Goal: Transaction & Acquisition: Purchase product/service

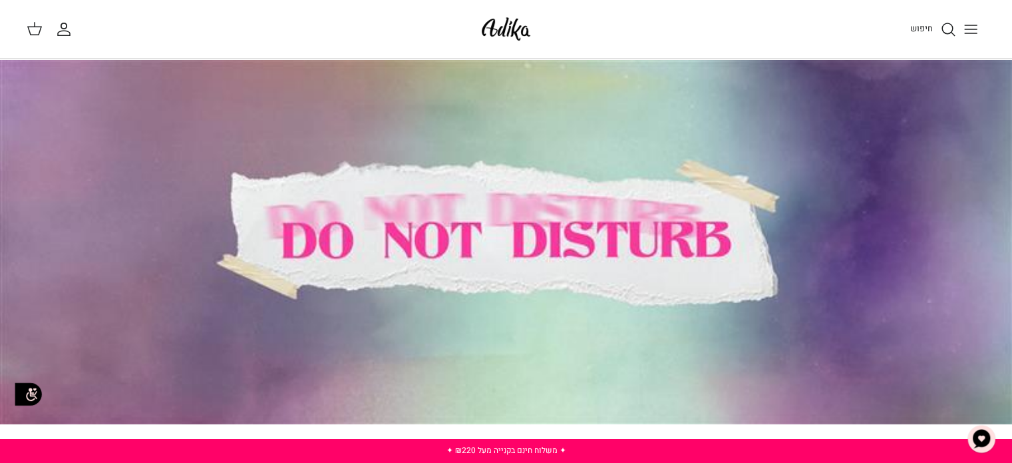
click at [975, 29] on line "Toggle menu" at bounding box center [971, 29] width 12 height 0
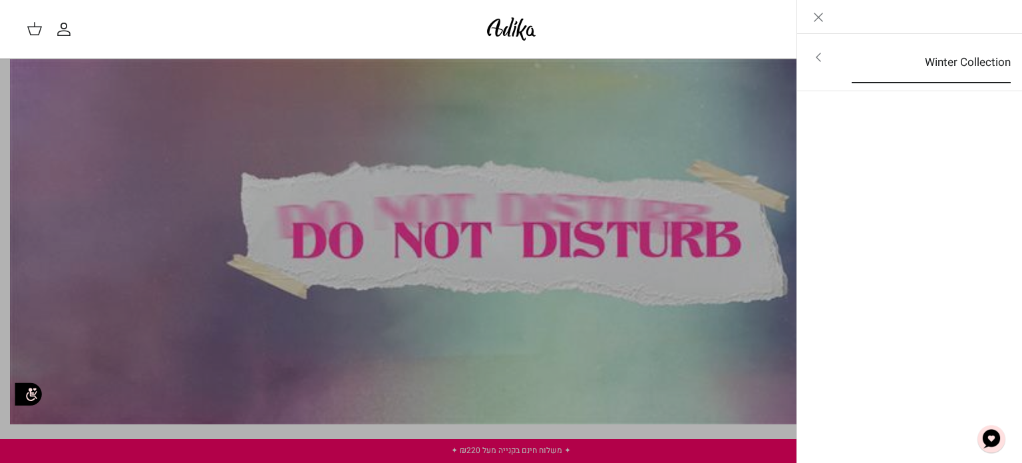
click at [846, 77] on link "Winter Collection" at bounding box center [931, 62] width 183 height 41
click at [938, 52] on link "לכל הפריטים" at bounding box center [910, 58] width 212 height 33
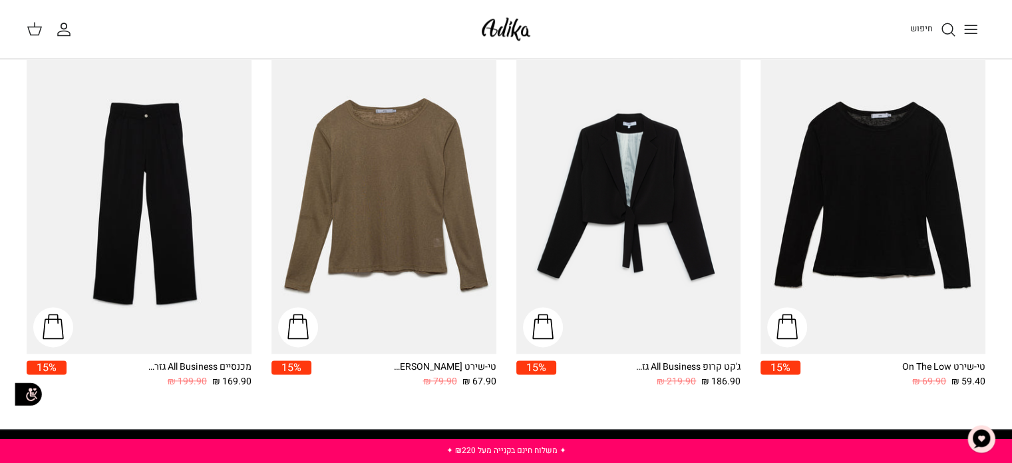
scroll to position [1674, 0]
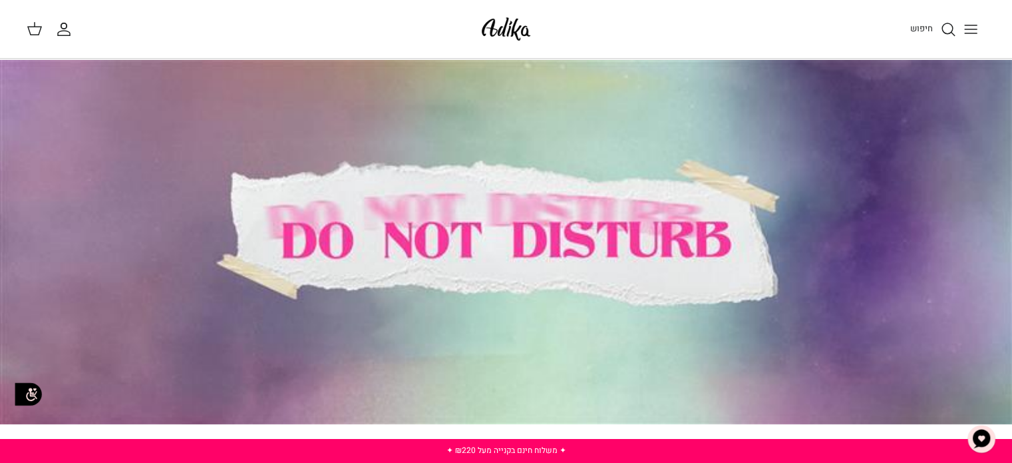
click at [943, 33] on icon "חיפוש" at bounding box center [949, 29] width 16 height 16
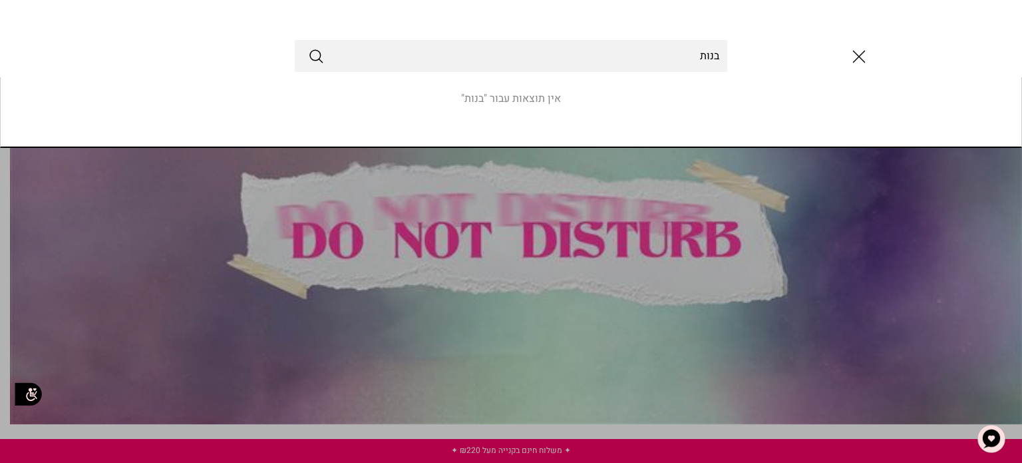
type input "בנות"
click at [308, 47] on button "Submit" at bounding box center [316, 55] width 16 height 17
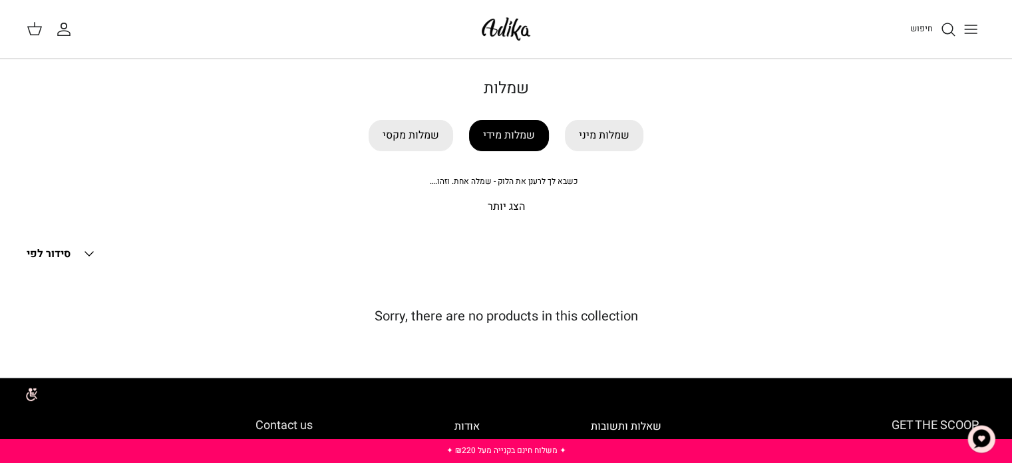
click at [513, 143] on link "שמלות מידי" at bounding box center [509, 135] width 80 height 31
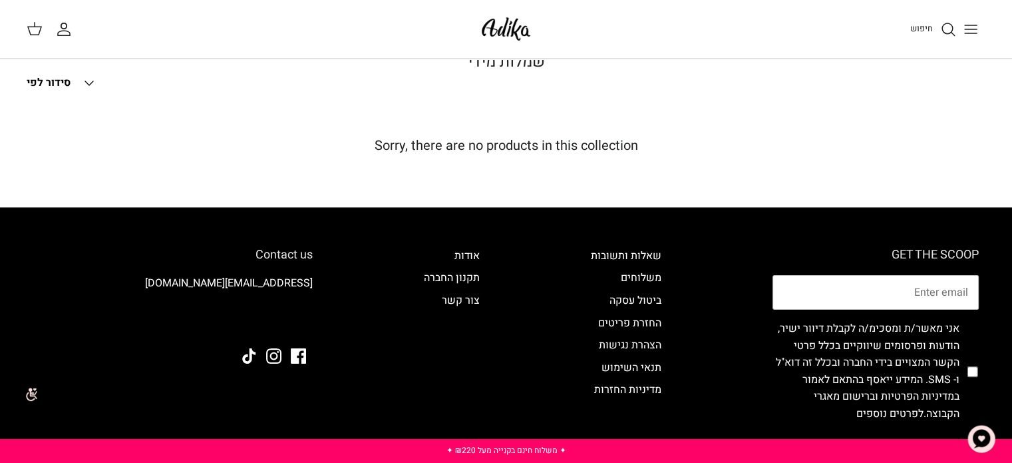
scroll to position [39, 0]
